Goal: Information Seeking & Learning: Learn about a topic

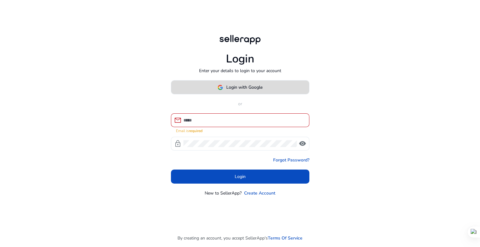
click at [265, 91] on span at bounding box center [240, 87] width 138 height 15
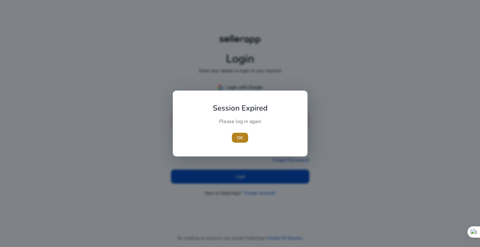
click at [240, 136] on span "OK" at bounding box center [240, 138] width 6 height 7
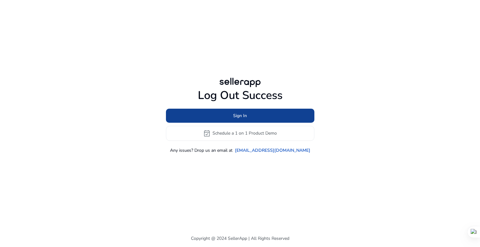
click at [246, 115] on span "Sign In" at bounding box center [240, 115] width 14 height 7
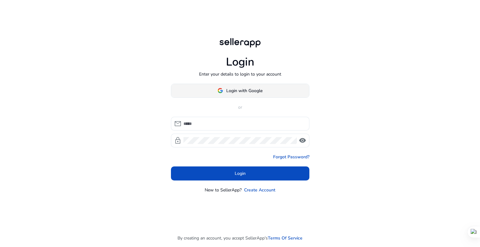
click at [268, 88] on span at bounding box center [240, 90] width 138 height 15
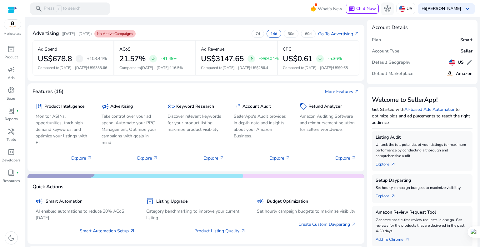
scroll to position [62, 0]
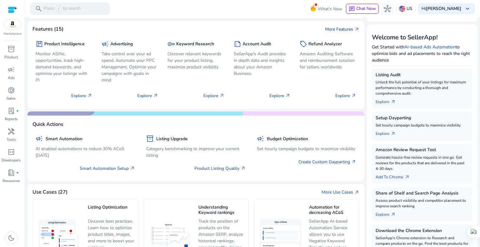
click at [343, 30] on link "More Features arrow_outward" at bounding box center [342, 29] width 34 height 7
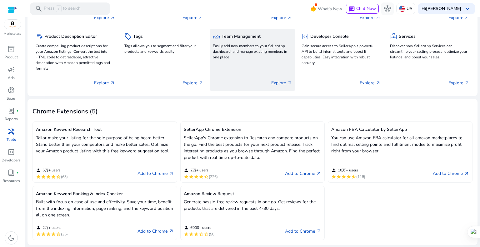
scroll to position [125, 0]
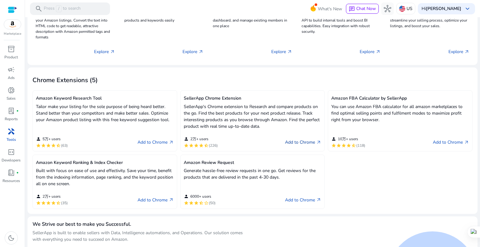
click at [306, 141] on link "Add to Chrome arrow_outward" at bounding box center [303, 142] width 36 height 7
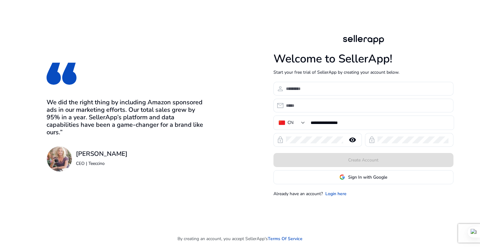
click at [359, 180] on span "Sign In with Google" at bounding box center [367, 177] width 39 height 7
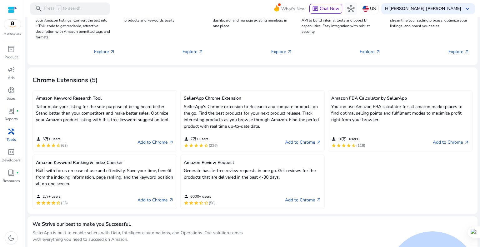
scroll to position [31, 0]
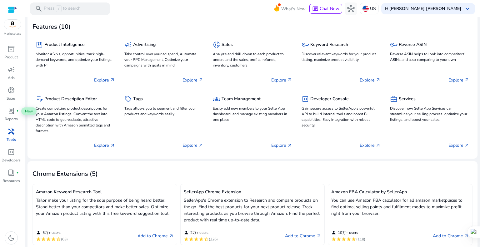
click at [15, 133] on span "handyman" at bounding box center [10, 131] width 7 height 7
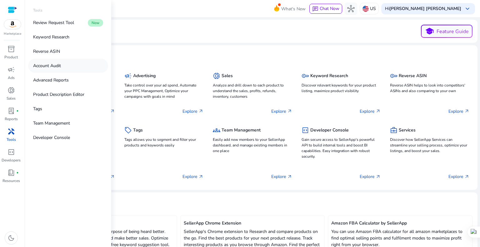
drag, startPoint x: 76, startPoint y: 71, endPoint x: 86, endPoint y: 71, distance: 10.0
click at [86, 71] on link "Account Audit" at bounding box center [68, 66] width 80 height 14
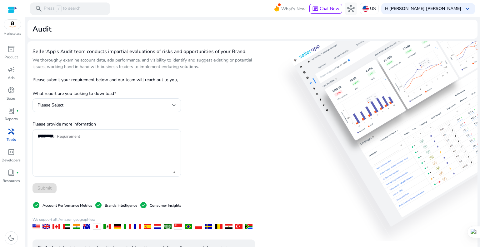
scroll to position [31, 0]
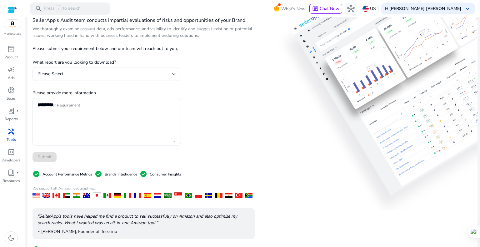
click at [146, 70] on div "Please Select" at bounding box center [106, 73] width 138 height 7
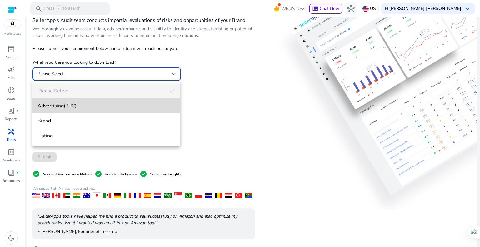
click at [87, 107] on span "Advertising(PPC)" at bounding box center [105, 105] width 137 height 7
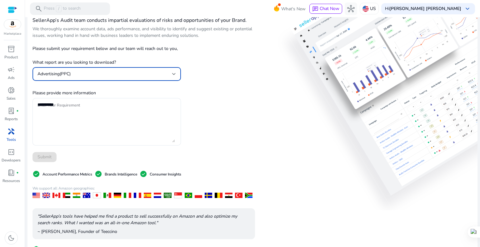
scroll to position [0, 0]
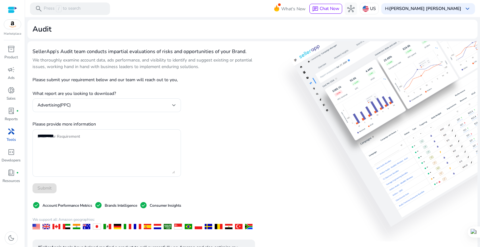
click at [9, 140] on p "Tools" at bounding box center [11, 140] width 9 height 6
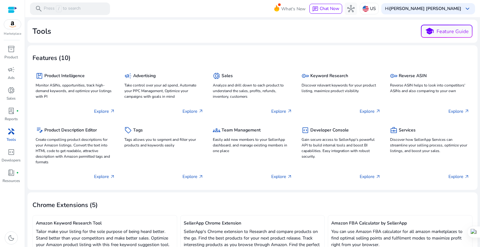
click at [9, 139] on p "Tools" at bounding box center [11, 140] width 9 height 6
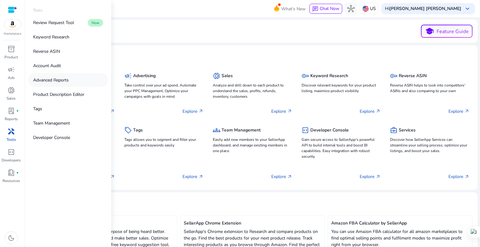
click at [57, 83] on p "Advanced Reports" at bounding box center [51, 80] width 36 height 7
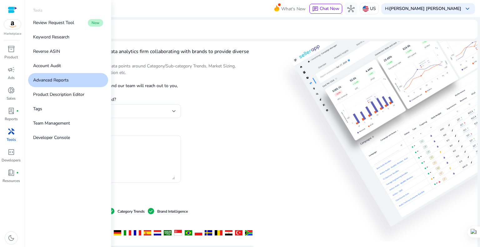
click at [13, 138] on p "Tools" at bounding box center [11, 140] width 9 height 6
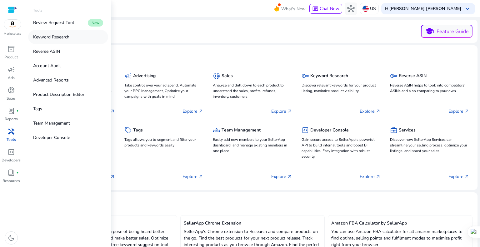
click at [62, 33] on link "Keyword Research" at bounding box center [68, 37] width 80 height 14
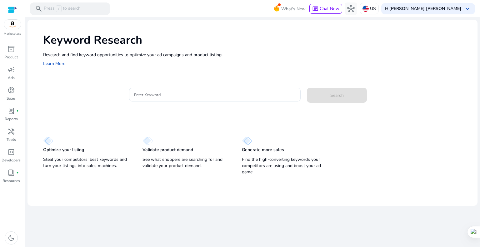
click at [299, 83] on mat-card "Enter Keyword Search" at bounding box center [260, 98] width 434 height 30
click at [236, 95] on input "Enter Keyword" at bounding box center [215, 94] width 162 height 7
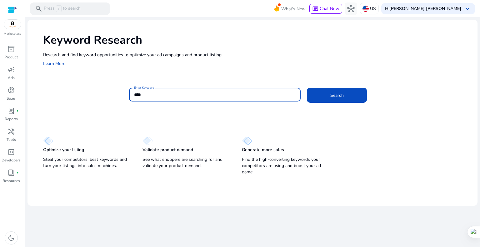
click at [307, 88] on button "Search" at bounding box center [337, 95] width 60 height 15
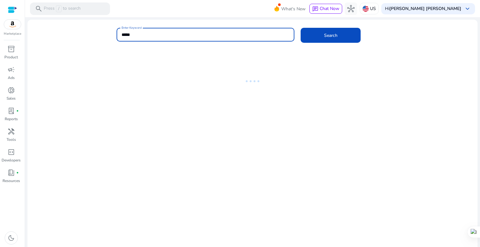
click at [161, 37] on input "****" at bounding box center [206, 34] width 168 height 7
type input "**********"
click at [301, 28] on button "Search" at bounding box center [331, 35] width 60 height 15
click at [338, 34] on span at bounding box center [331, 35] width 60 height 15
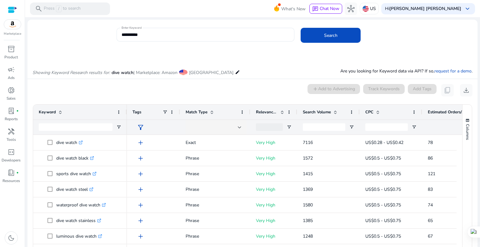
scroll to position [53, 0]
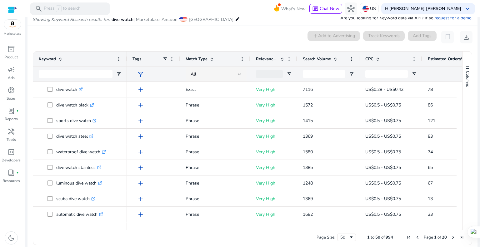
click at [181, 37] on div "0 keyword(s) selected add Add to Advertising Track Keywords Add Tags content_co…" at bounding box center [252, 37] width 440 height 12
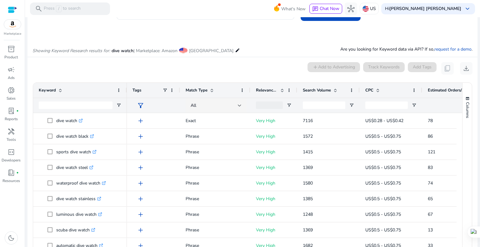
scroll to position [0, 0]
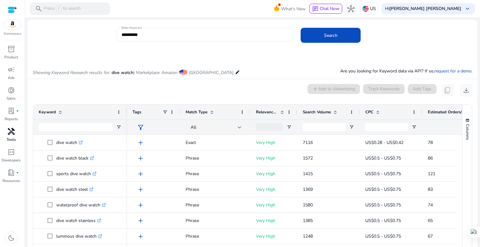
click at [11, 132] on span "handyman" at bounding box center [10, 131] width 7 height 7
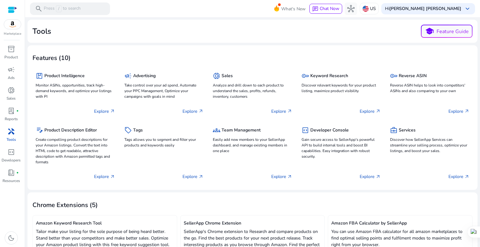
click at [12, 132] on span "handyman" at bounding box center [10, 131] width 7 height 7
